Goal: Information Seeking & Learning: Learn about a topic

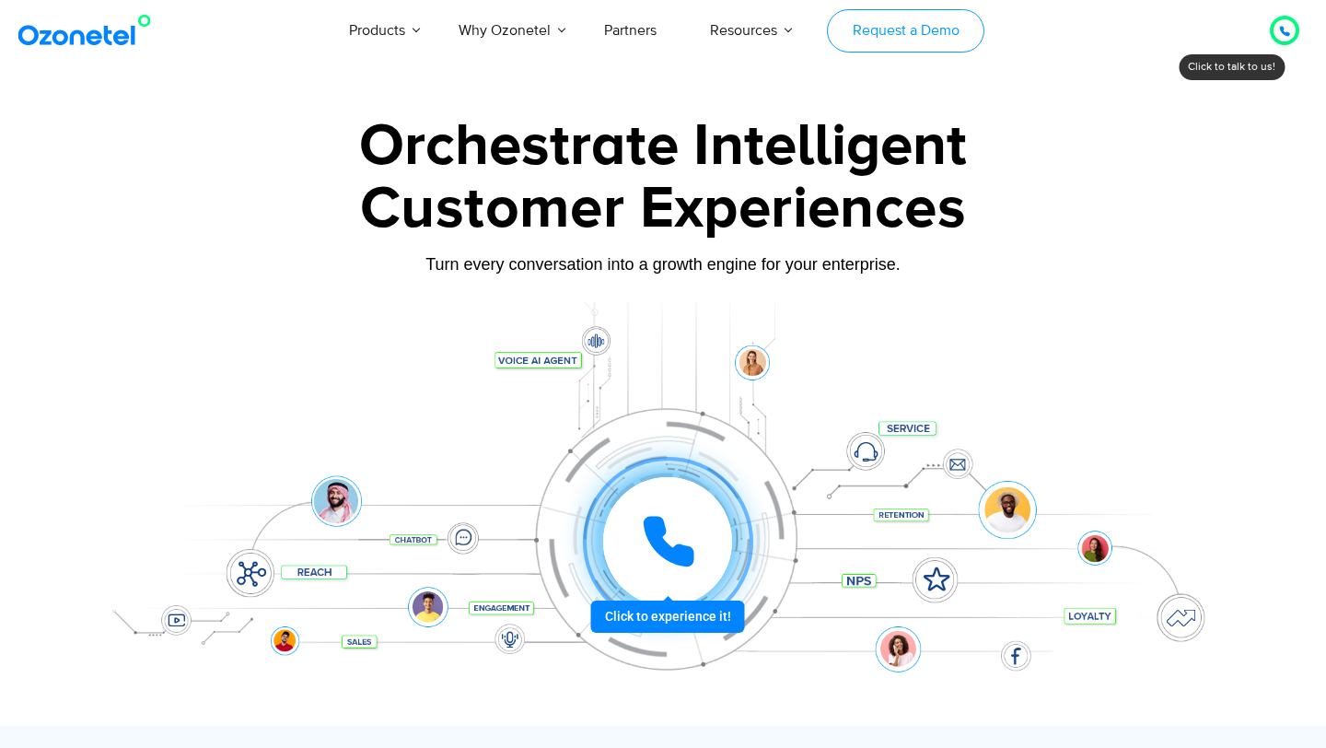
click at [944, 38] on link "Request a Demo" at bounding box center [905, 30] width 157 height 43
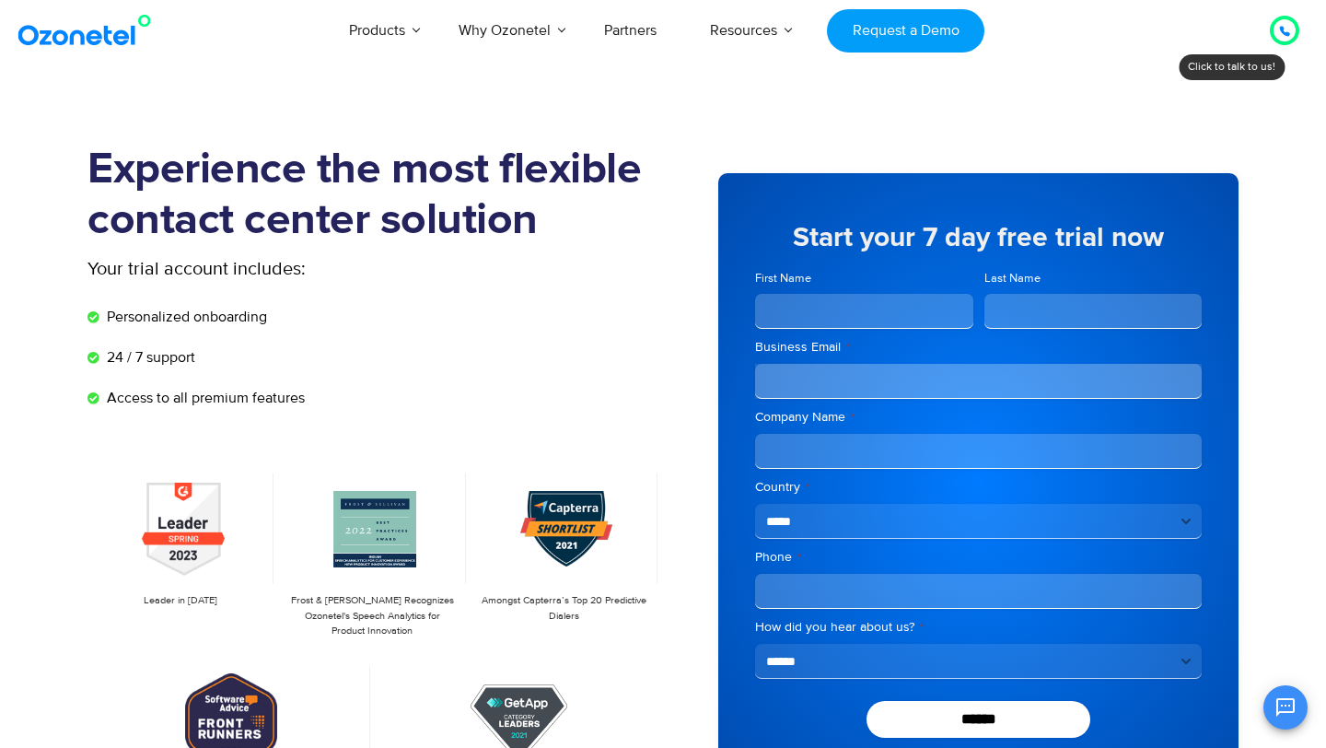
click at [1281, 29] on icon at bounding box center [1284, 31] width 9 height 9
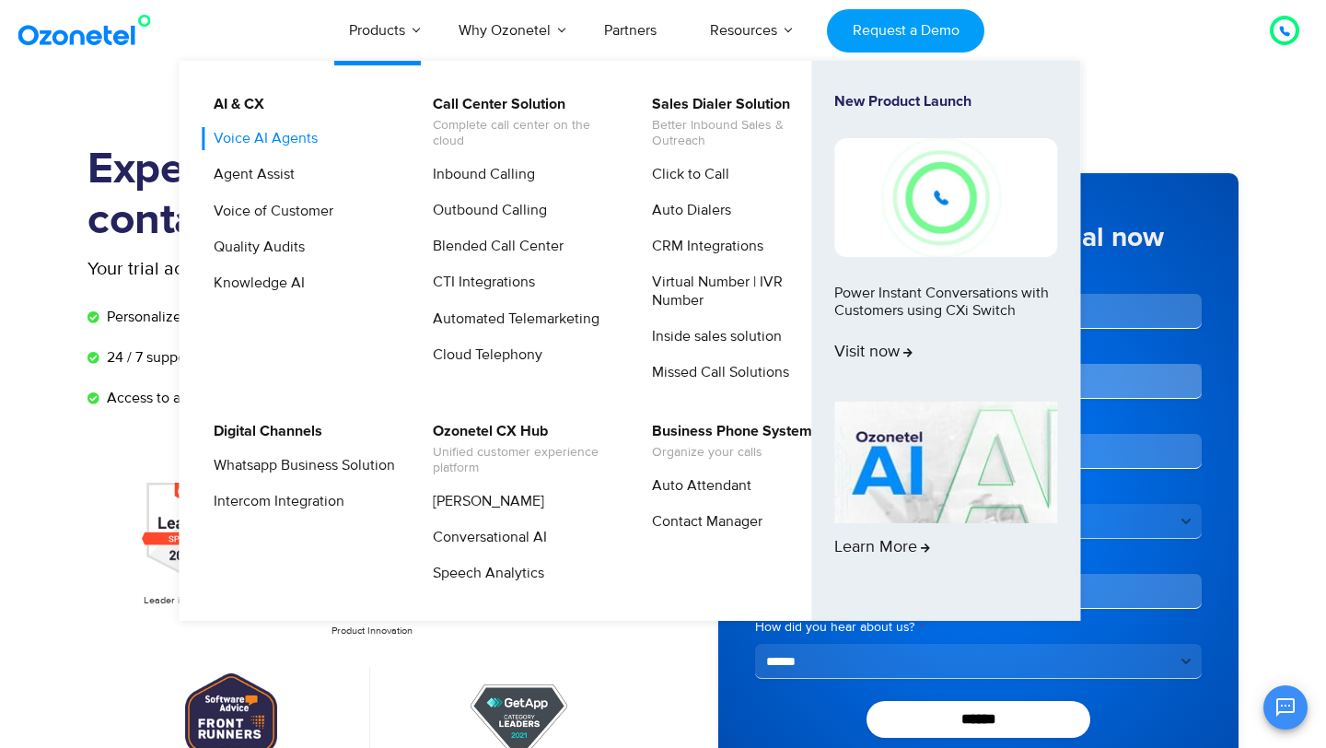
click at [288, 142] on link "Voice AI Agents" at bounding box center [261, 138] width 119 height 23
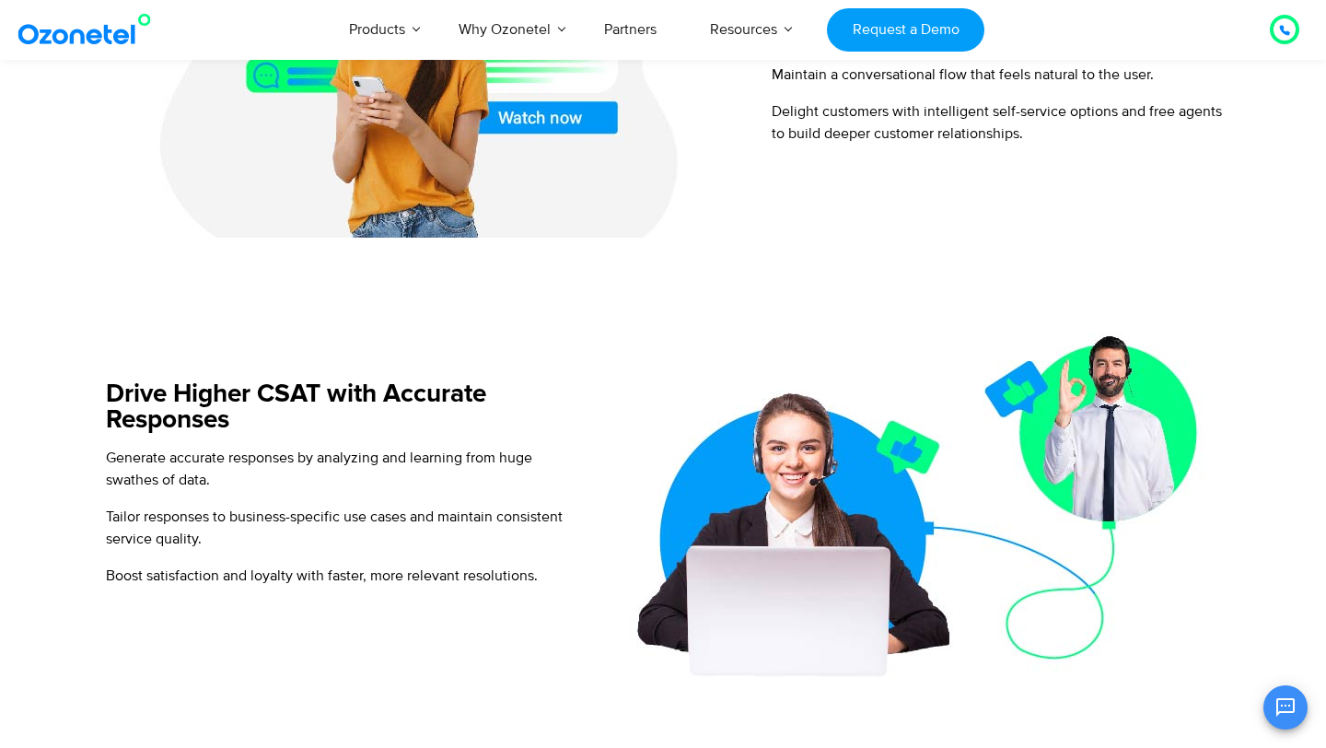
scroll to position [1457, 0]
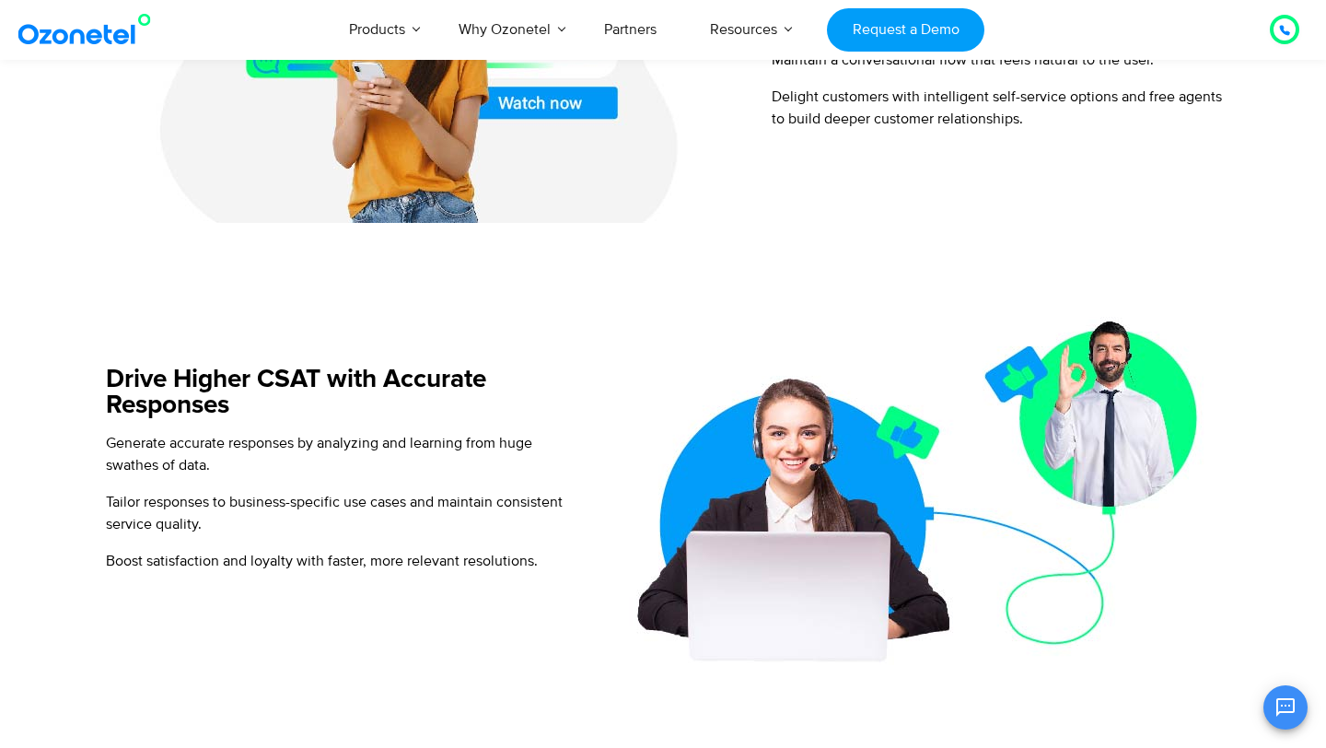
click at [1274, 700] on icon "Open chat" at bounding box center [1285, 707] width 22 height 22
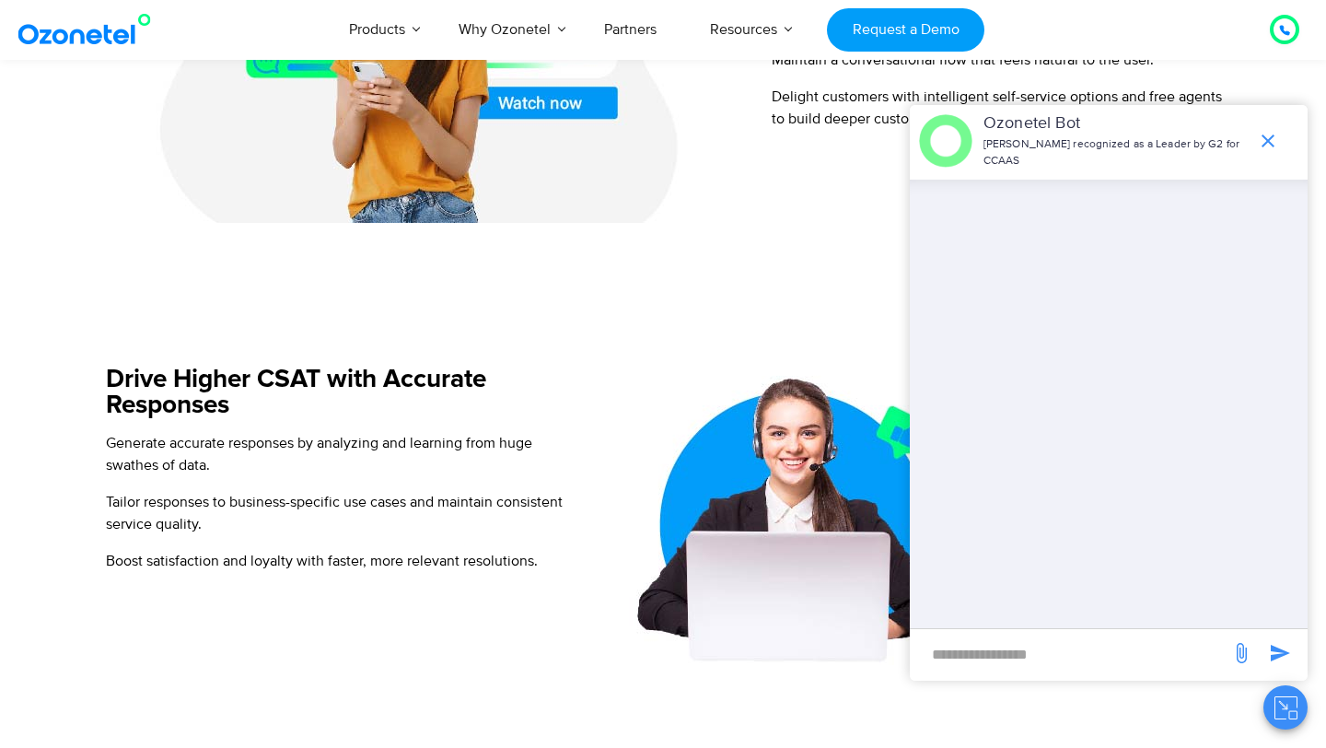
click at [1042, 656] on input "new-msg-input" at bounding box center [1070, 653] width 302 height 31
type input "**********"
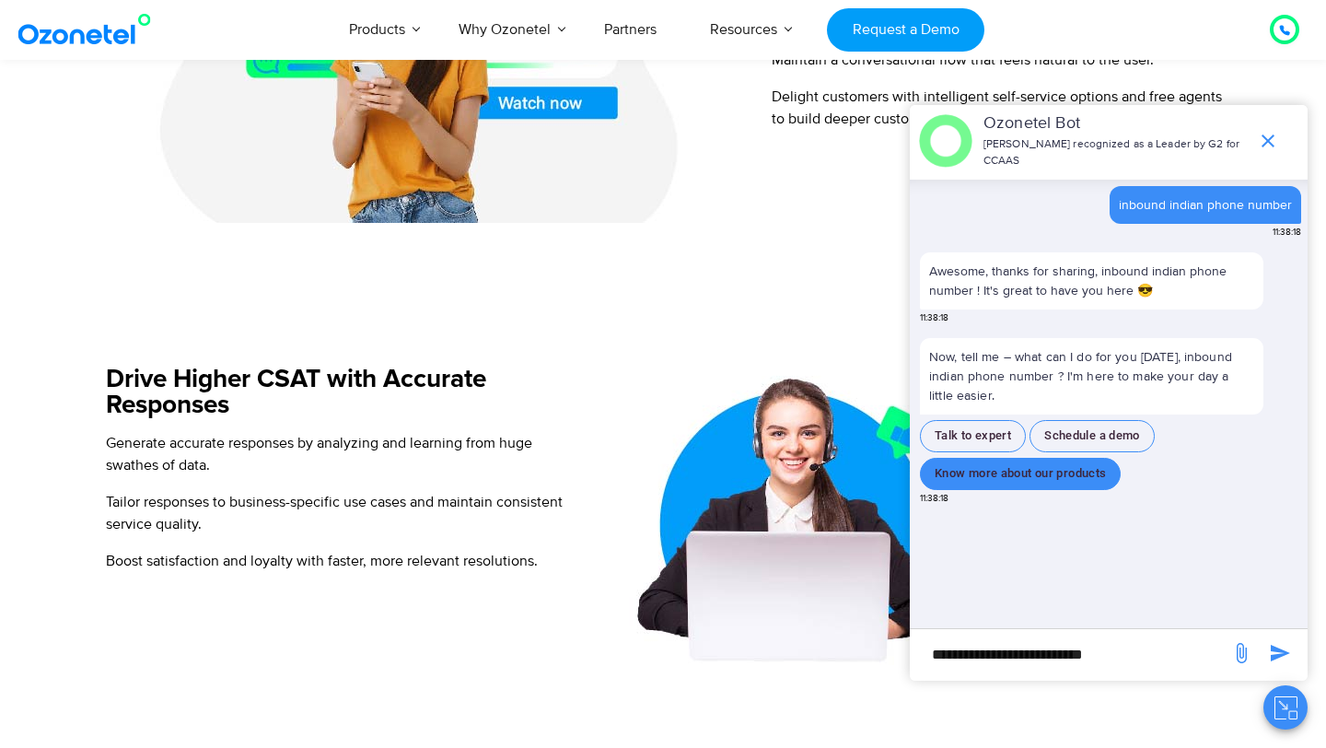
click at [993, 480] on button "Know more about our products" at bounding box center [1020, 474] width 201 height 32
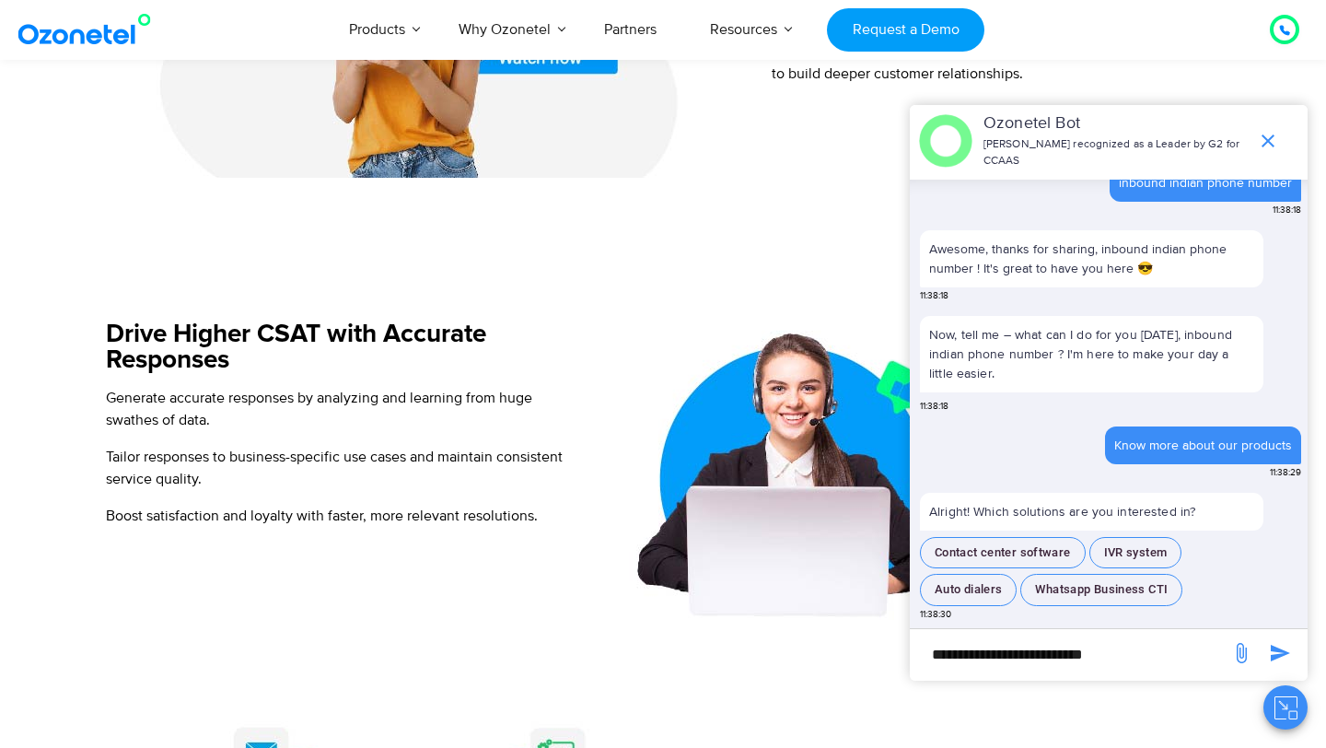
scroll to position [1517, 0]
